Goal: Navigation & Orientation: Find specific page/section

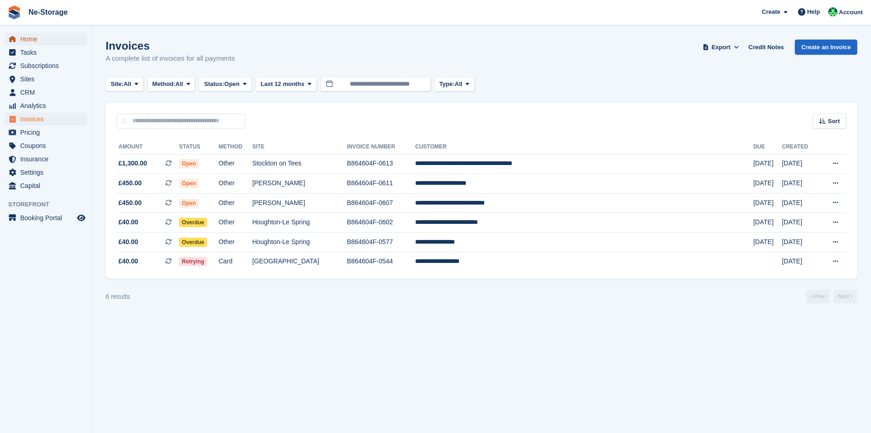
click at [20, 35] on span "Home" at bounding box center [47, 39] width 55 height 13
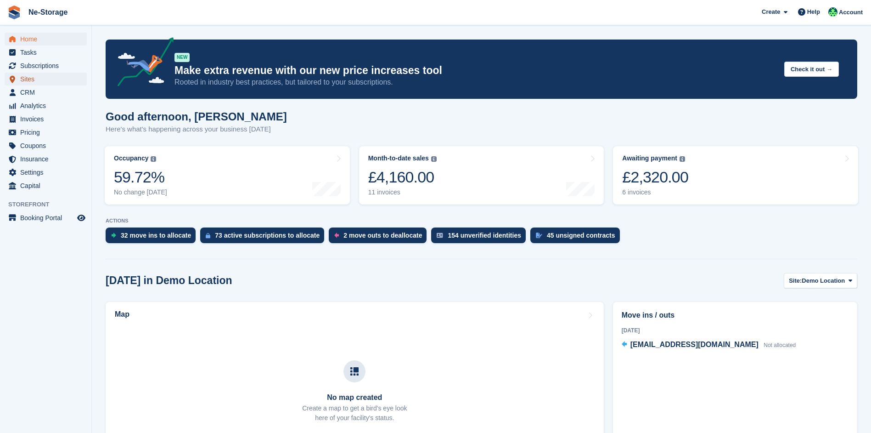
click at [55, 81] on span "Sites" at bounding box center [47, 79] width 55 height 13
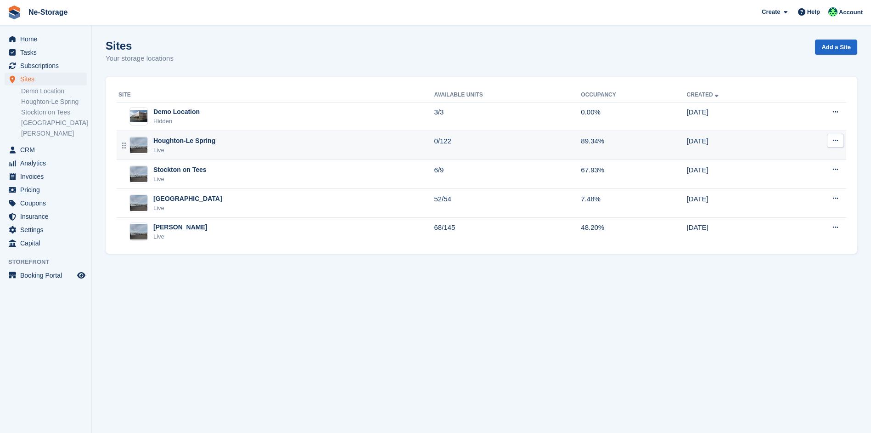
click at [288, 140] on div "Houghton-Le Spring Live" at bounding box center [275, 145] width 315 height 19
